Goal: Information Seeking & Learning: Learn about a topic

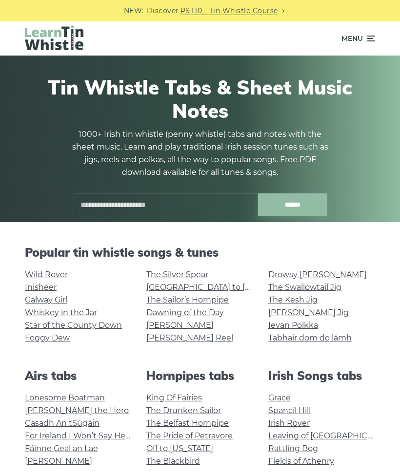
click at [49, 397] on link "Lonesome Boatman" at bounding box center [65, 397] width 80 height 9
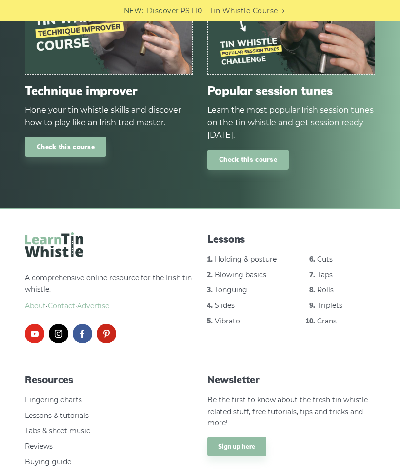
scroll to position [1323, 0]
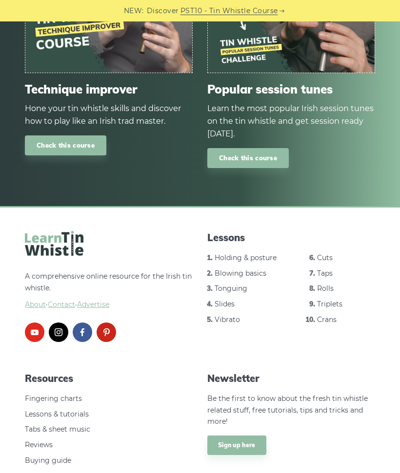
click at [224, 254] on link "Holding & posture" at bounding box center [246, 258] width 62 height 9
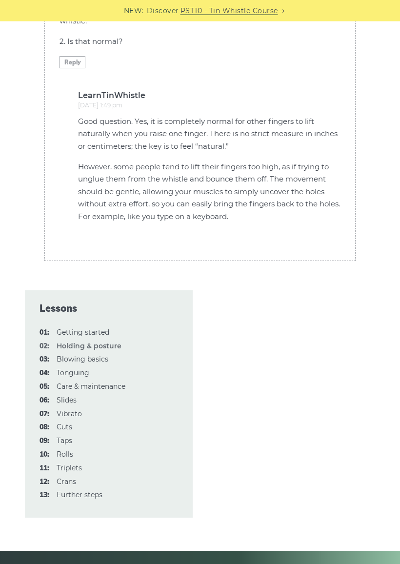
scroll to position [3042, 0]
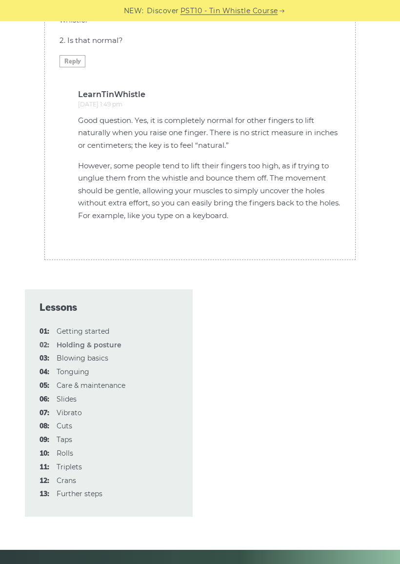
click at [63, 327] on link "01: Getting started" at bounding box center [83, 331] width 53 height 9
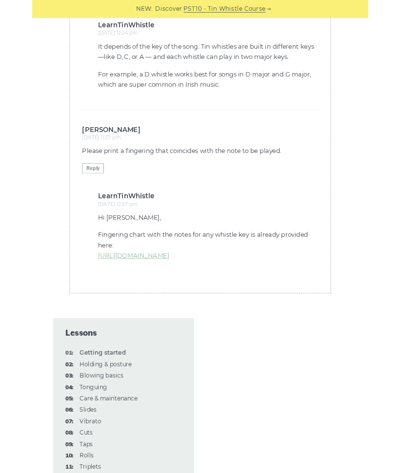
scroll to position [2388, 0]
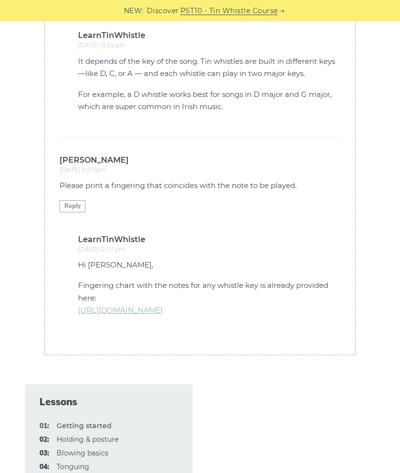
click at [125, 306] on link "https://learntinwhistle.com/resources/tin-whistle-fingering-charts/" at bounding box center [120, 310] width 85 height 9
click at [124, 306] on link "https://learntinwhistle.com/resources/tin-whistle-fingering-charts/" at bounding box center [120, 310] width 85 height 9
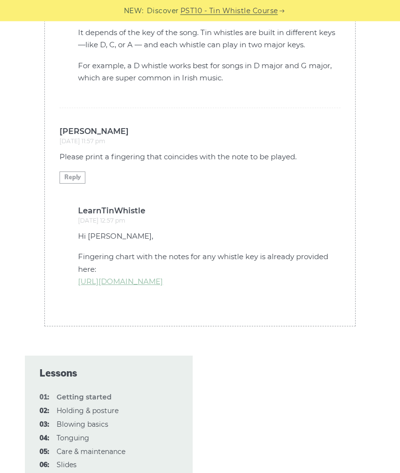
scroll to position [2373, 0]
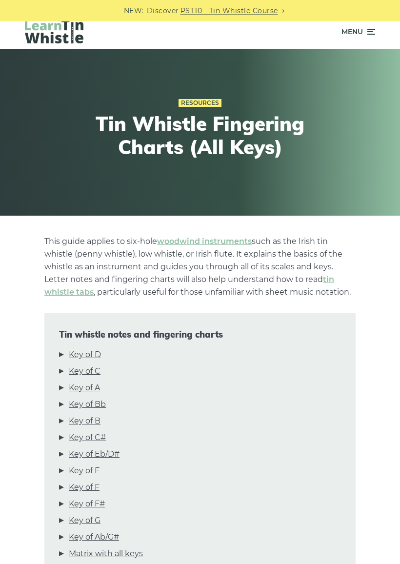
scroll to position [7, 0]
click at [75, 352] on link "Key of D" at bounding box center [85, 354] width 32 height 13
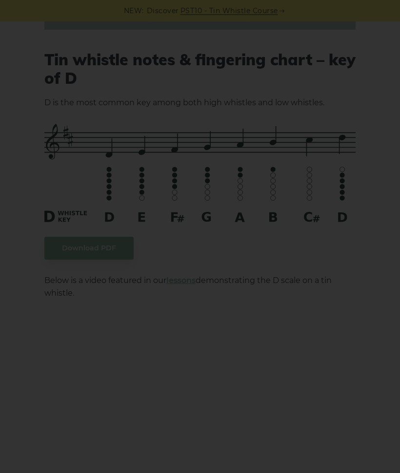
scroll to position [1285, 0]
click at [166, 276] on div "×" at bounding box center [200, 236] width 400 height 473
click at [155, 261] on div "×" at bounding box center [200, 236] width 400 height 473
click at [74, 173] on div "×" at bounding box center [200, 236] width 400 height 473
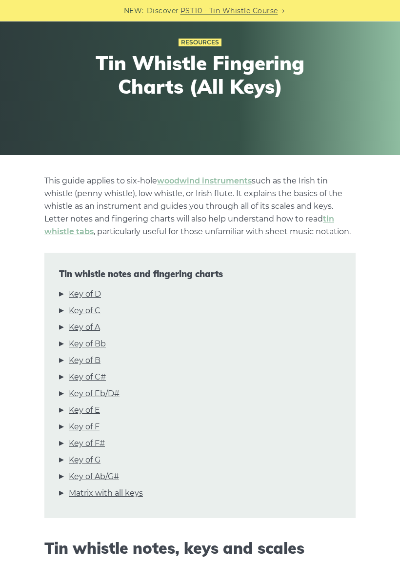
scroll to position [69, 0]
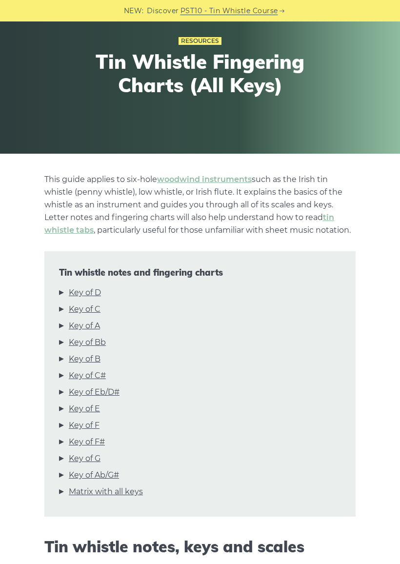
click at [80, 294] on link "Key of D" at bounding box center [85, 292] width 32 height 13
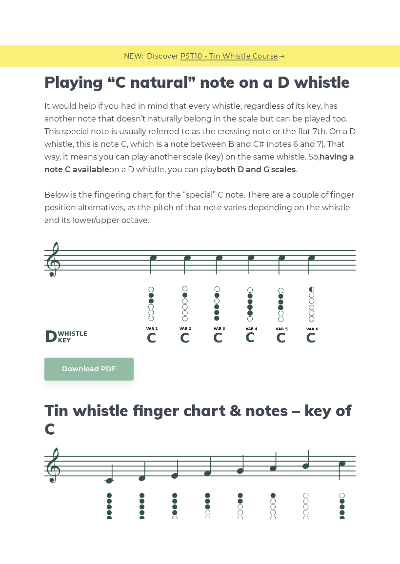
scroll to position [1788, 0]
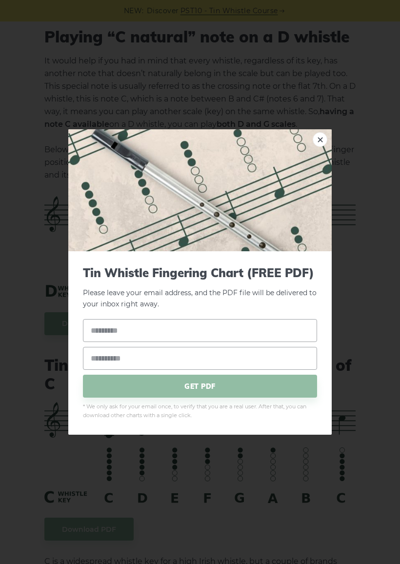
click at [19, 314] on div "× Tin Whistle Fingering Chart (FREE PDF) Please leave your email address, and t…" at bounding box center [200, 282] width 400 height 564
click at [53, 361] on div "× Tin Whistle Fingering Chart (FREE PDF) Please leave your email address, and t…" at bounding box center [200, 282] width 400 height 564
click at [20, 345] on div "× Tin Whistle Fingering Chart (FREE PDF) Please leave your email address, and t…" at bounding box center [200, 282] width 400 height 564
click at [316, 146] on link "×" at bounding box center [319, 139] width 15 height 15
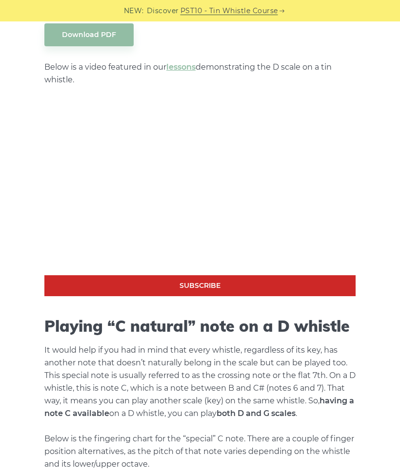
scroll to position [1495, 0]
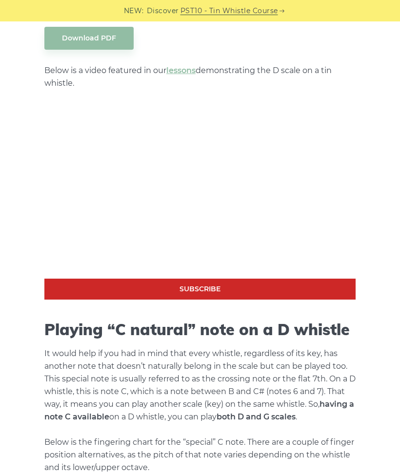
click at [71, 445] on p "It would help if you had in mind that every whistle, regardless of its key, has…" at bounding box center [199, 411] width 311 height 127
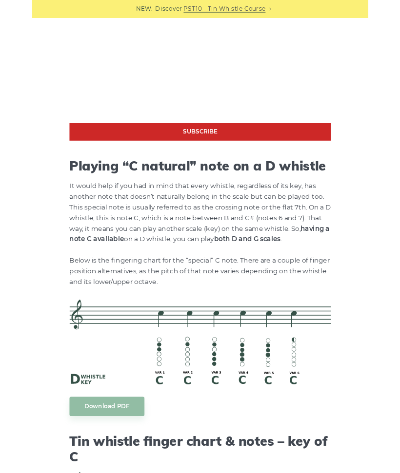
scroll to position [1652, 0]
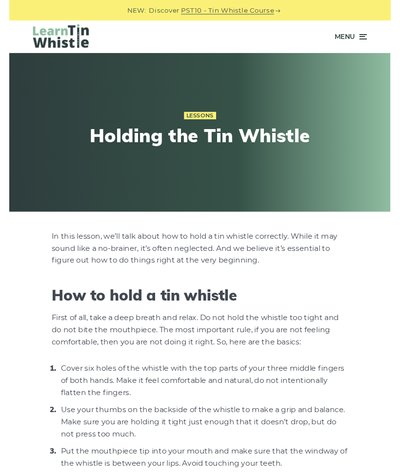
scroll to position [3081, 0]
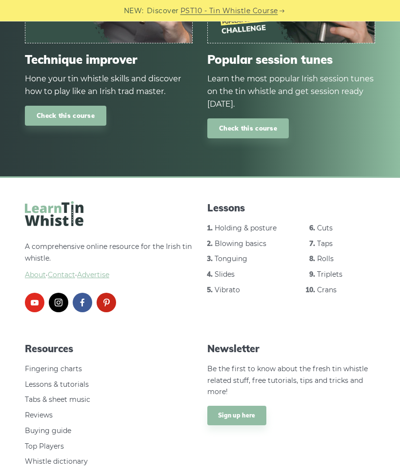
scroll to position [1386, 0]
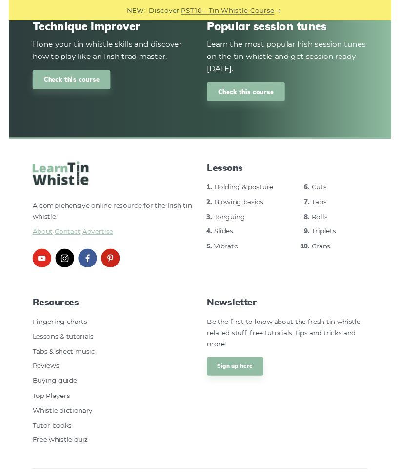
scroll to position [1154, 0]
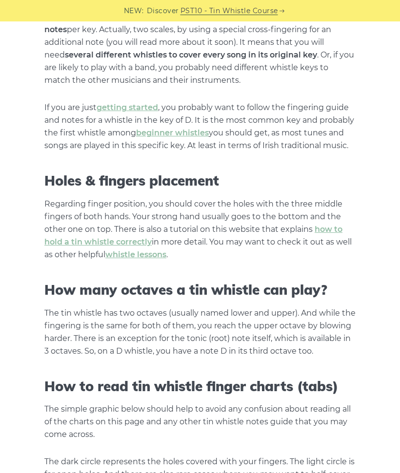
scroll to position [647, 0]
